Goal: Information Seeking & Learning: Compare options

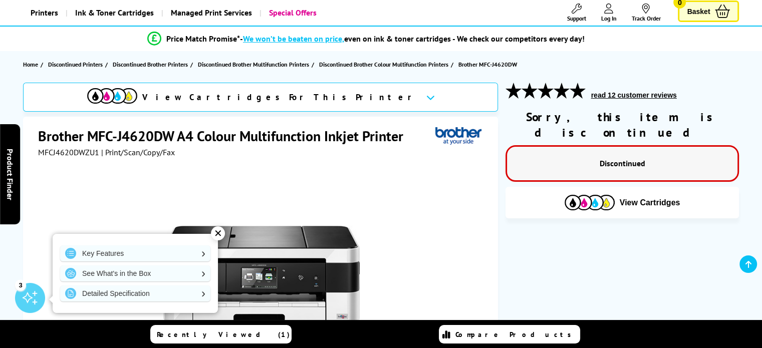
scroll to position [50, 0]
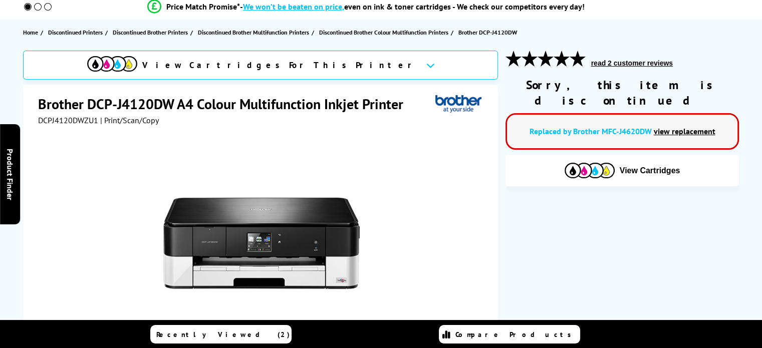
scroll to position [98, 0]
